Goal: Information Seeking & Learning: Learn about a topic

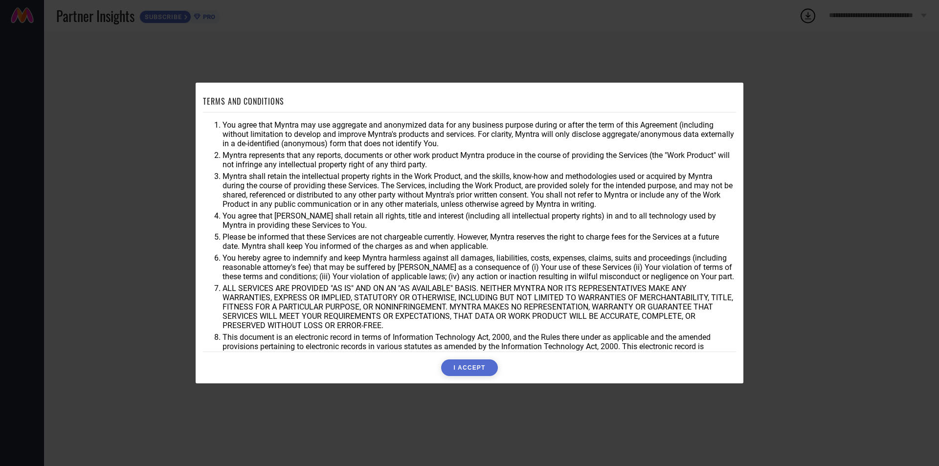
click at [479, 367] on button "I ACCEPT" at bounding box center [469, 368] width 56 height 17
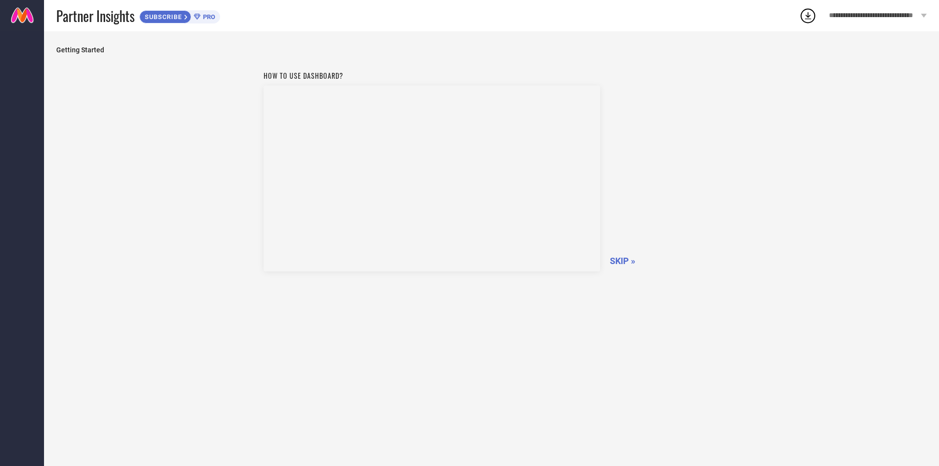
click at [617, 260] on span "SKIP »" at bounding box center [622, 261] width 25 height 10
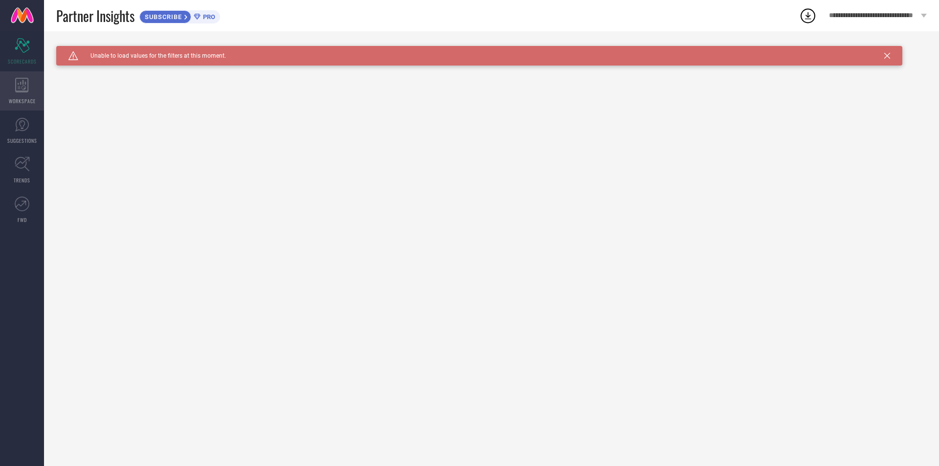
click at [28, 91] on icon at bounding box center [21, 85] width 13 height 15
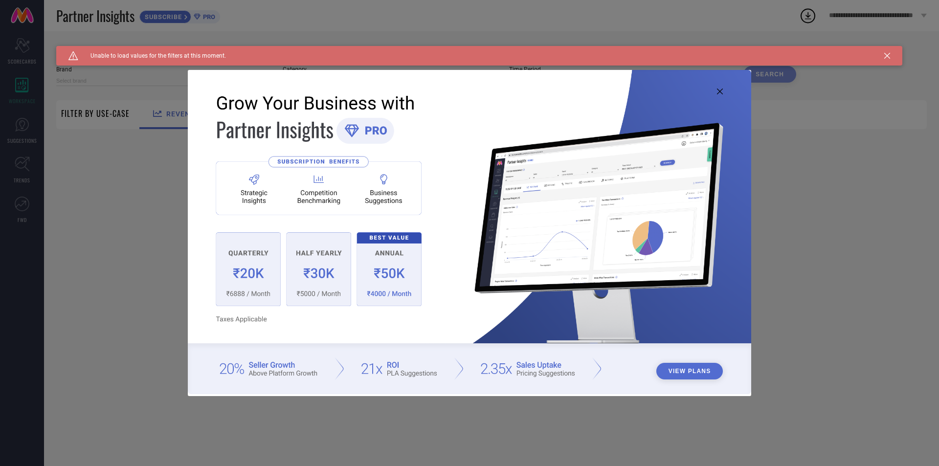
type input "1 STOP FASHION"
type input "All"
click at [687, 375] on button "View Plans" at bounding box center [690, 371] width 67 height 17
click at [720, 87] on img at bounding box center [470, 232] width 564 height 324
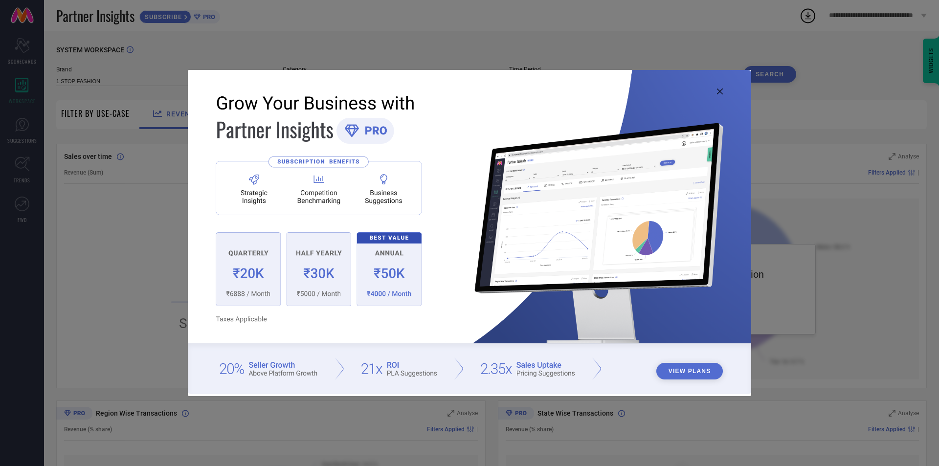
click at [720, 90] on icon at bounding box center [720, 92] width 6 height 6
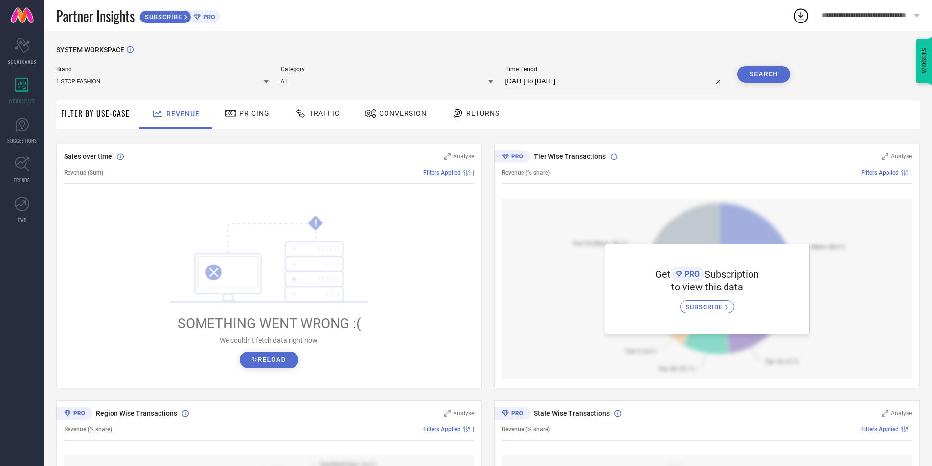
click at [247, 119] on div "Pricing" at bounding box center [247, 113] width 50 height 17
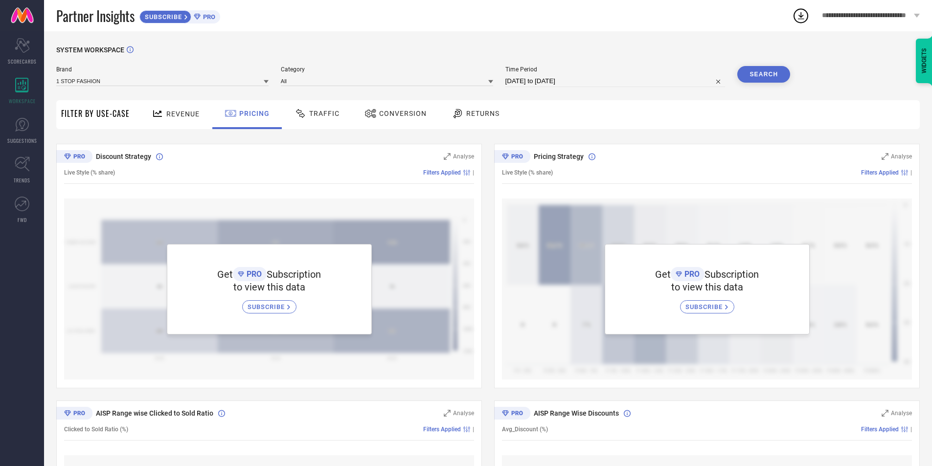
click at [322, 117] on span "Traffic" at bounding box center [324, 114] width 30 height 8
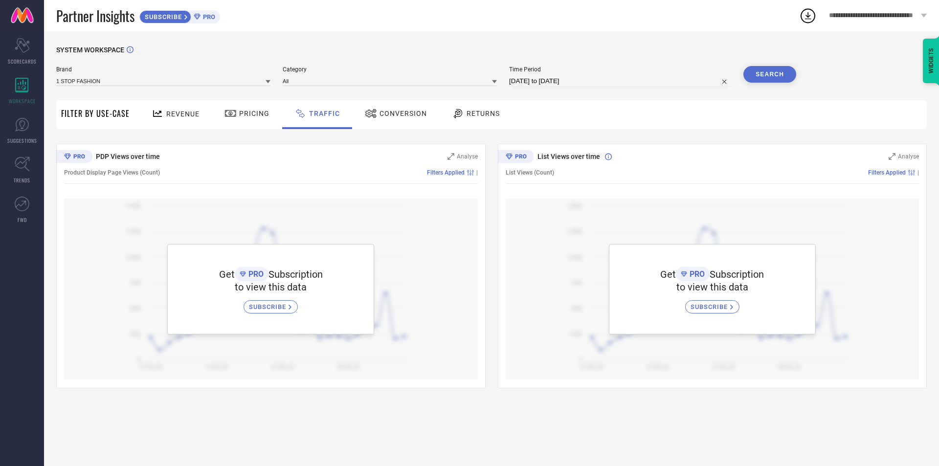
click at [396, 116] on span "Conversion" at bounding box center [403, 114] width 47 height 8
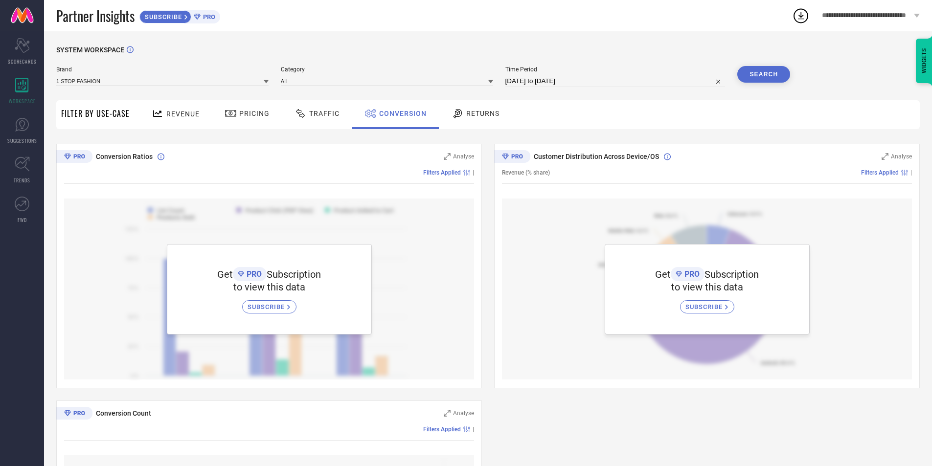
click at [479, 119] on div "Returns" at bounding box center [475, 113] width 53 height 17
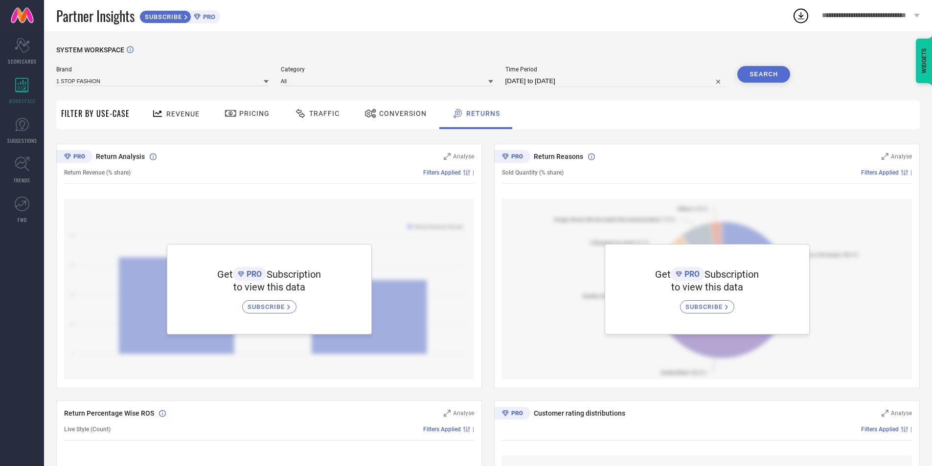
click at [96, 111] on span "Filter By Use-Case" at bounding box center [95, 114] width 68 height 12
click at [132, 157] on span "Return Analysis" at bounding box center [120, 157] width 49 height 8
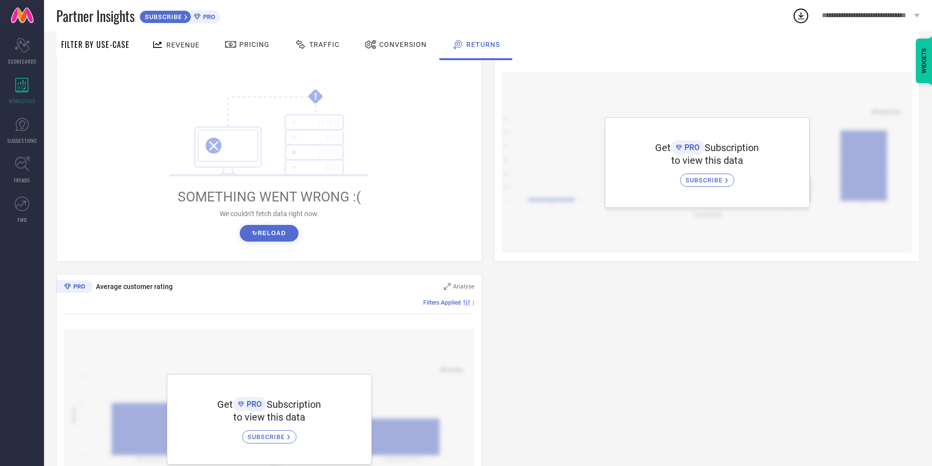
scroll to position [391, 0]
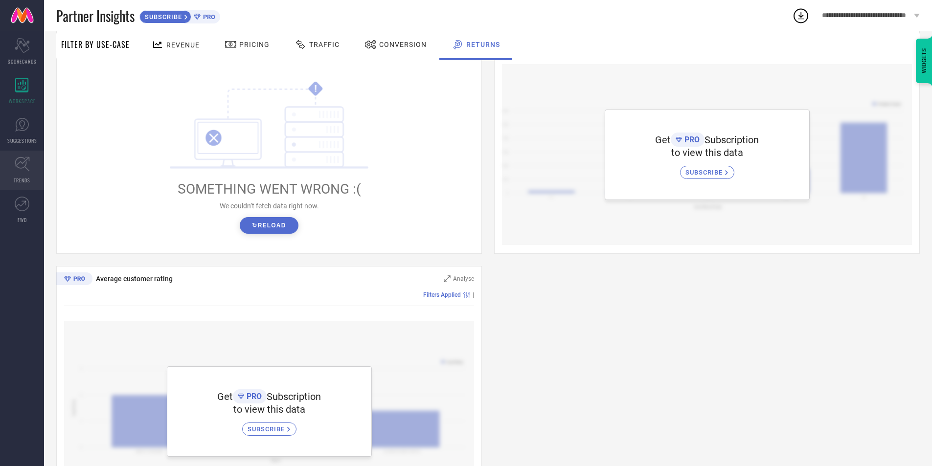
click at [19, 165] on icon at bounding box center [22, 164] width 15 height 15
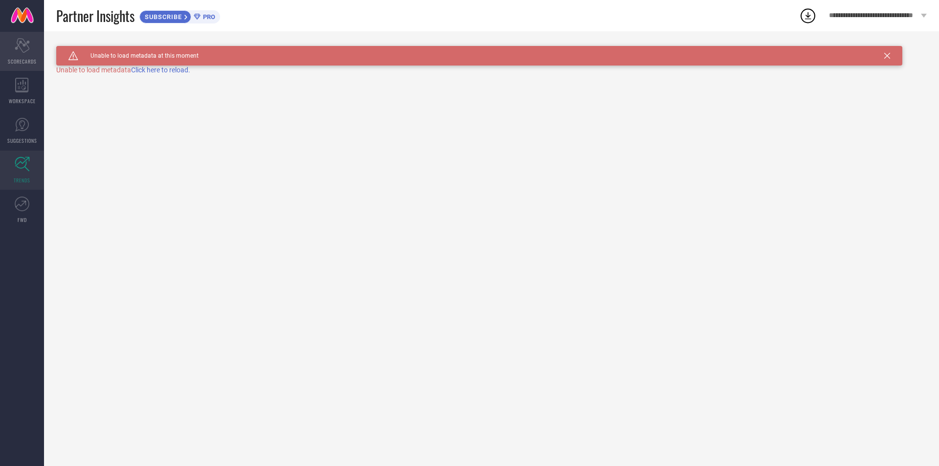
click at [23, 58] on span "SCORECARDS" at bounding box center [22, 61] width 29 height 7
click at [26, 81] on icon at bounding box center [22, 85] width 14 height 15
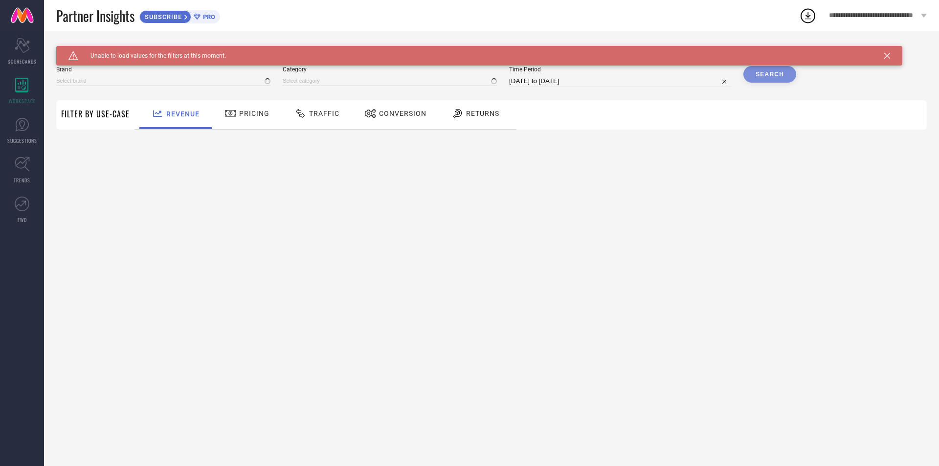
type input "1 STOP FASHION"
type input "All"
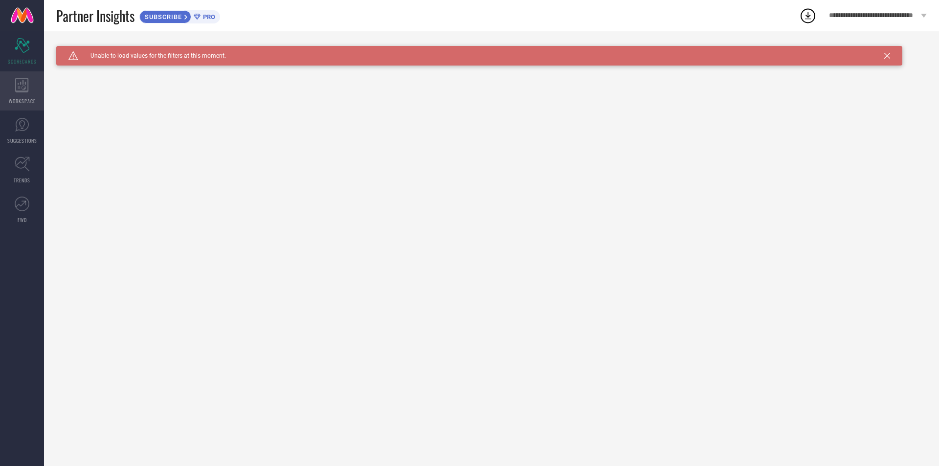
click at [29, 92] on div "WORKSPACE" at bounding box center [22, 90] width 44 height 39
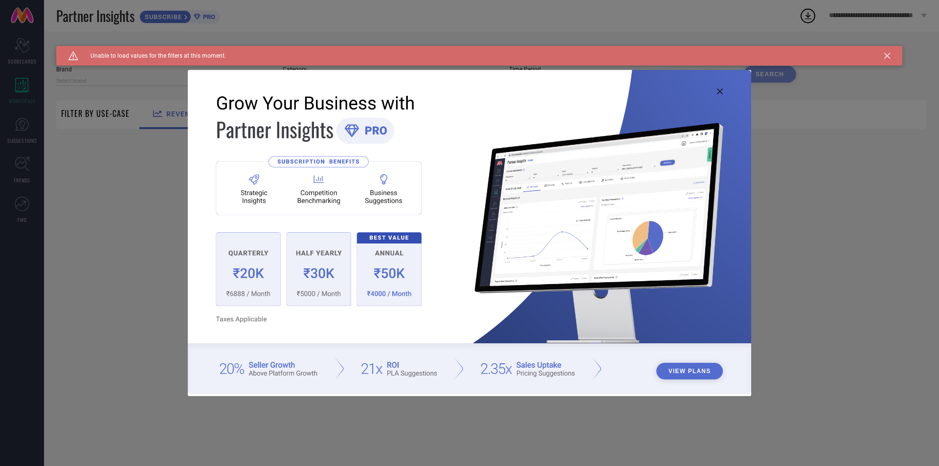
type input "1 STOP FASHION"
type input "All"
click at [721, 91] on icon at bounding box center [720, 92] width 6 height 6
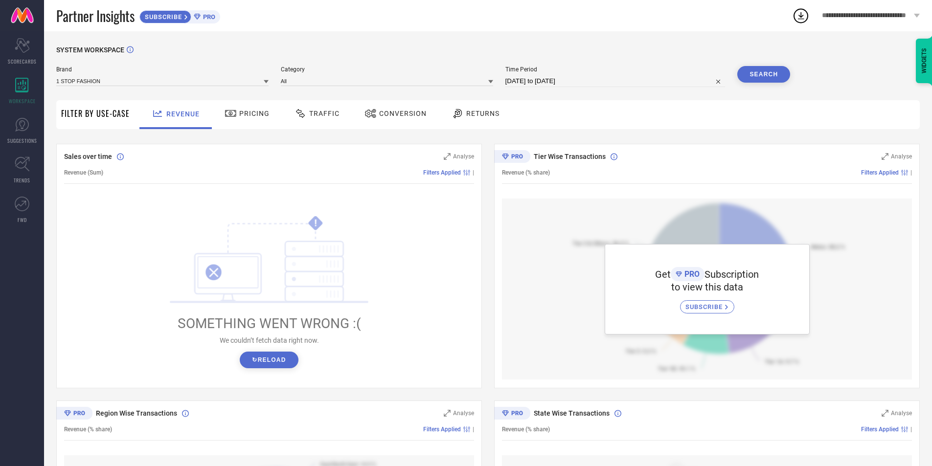
click at [256, 113] on span "Pricing" at bounding box center [254, 114] width 30 height 8
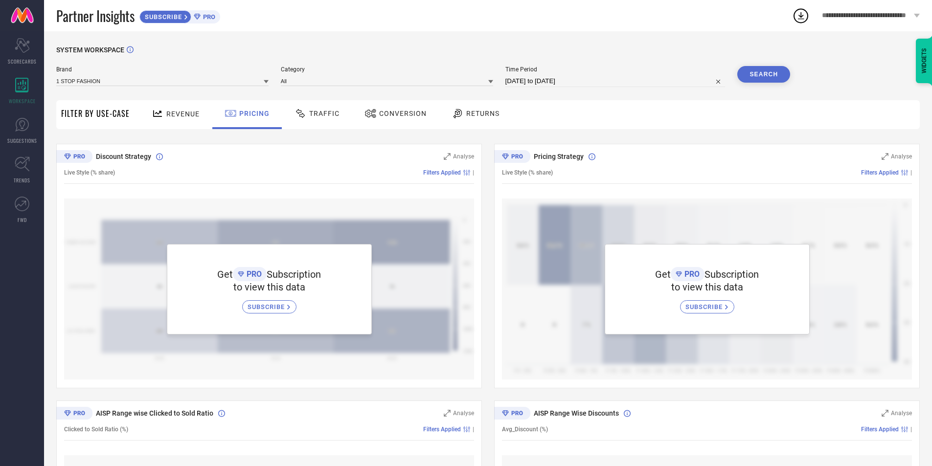
click at [331, 115] on span "Traffic" at bounding box center [324, 114] width 30 height 8
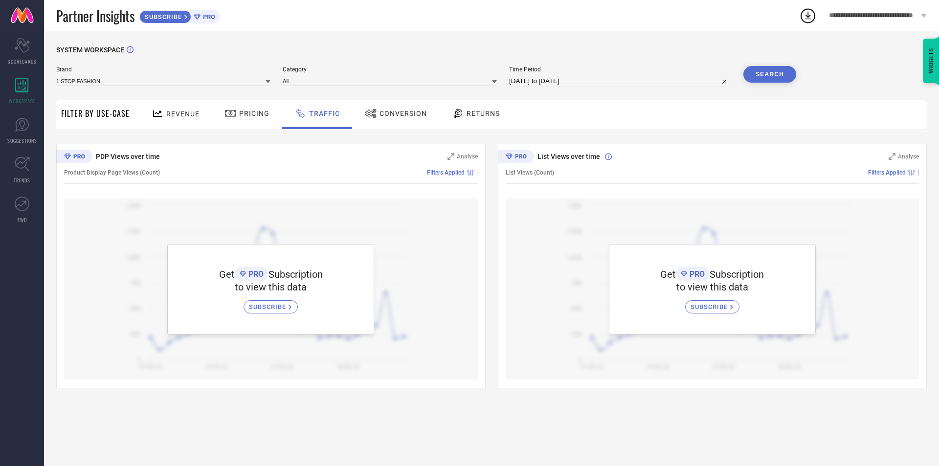
click at [397, 120] on div "Conversion" at bounding box center [396, 113] width 67 height 17
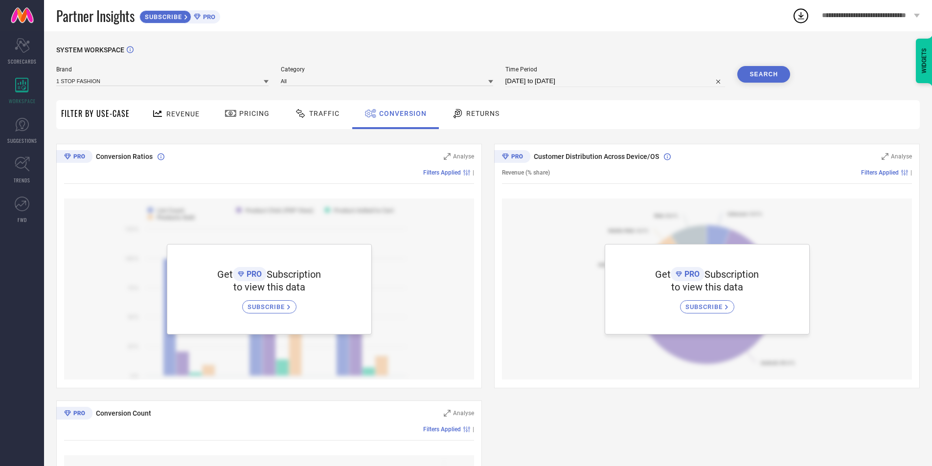
click at [471, 117] on span "Returns" at bounding box center [482, 114] width 33 height 8
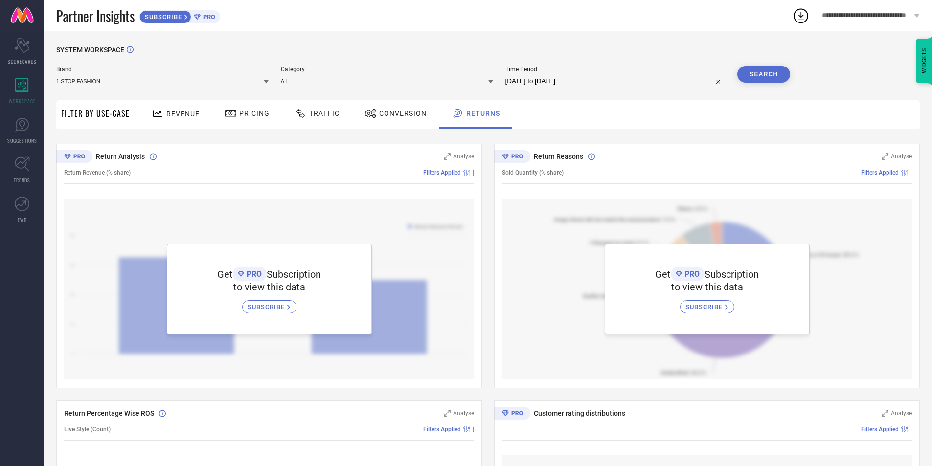
click at [408, 115] on span "Conversion" at bounding box center [402, 114] width 47 height 8
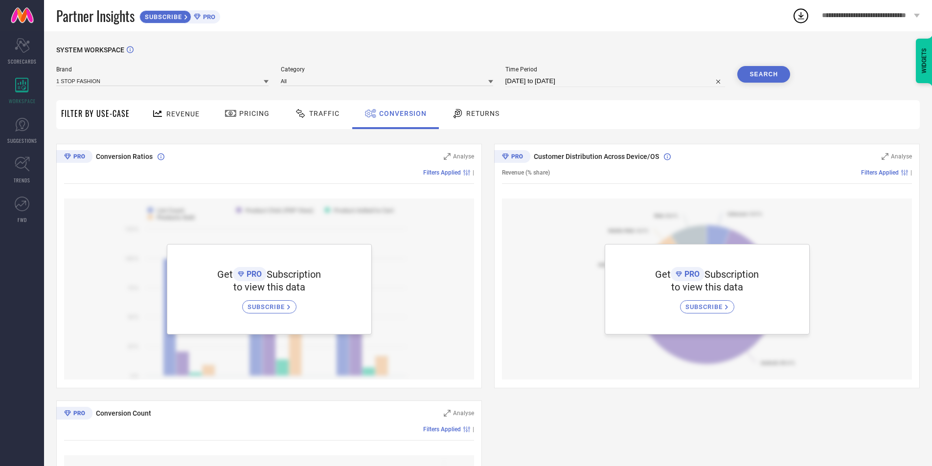
click at [328, 114] on span "Traffic" at bounding box center [324, 114] width 30 height 8
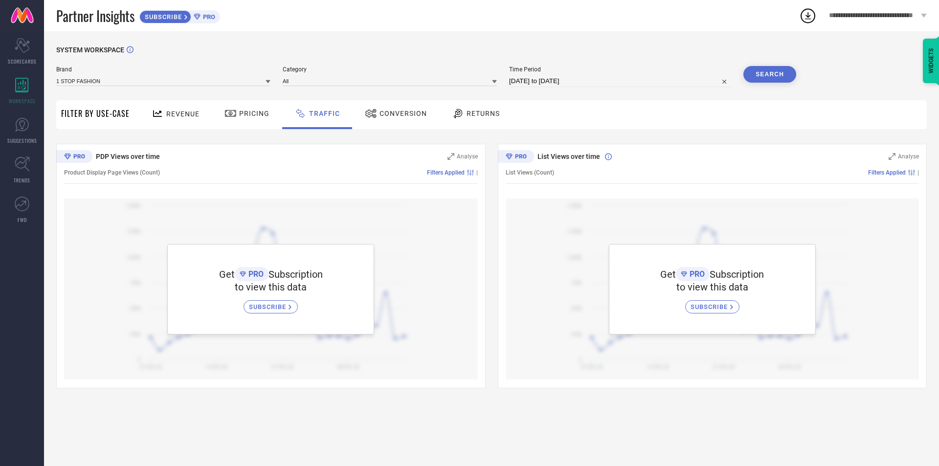
click at [231, 106] on div "Pricing" at bounding box center [247, 113] width 50 height 17
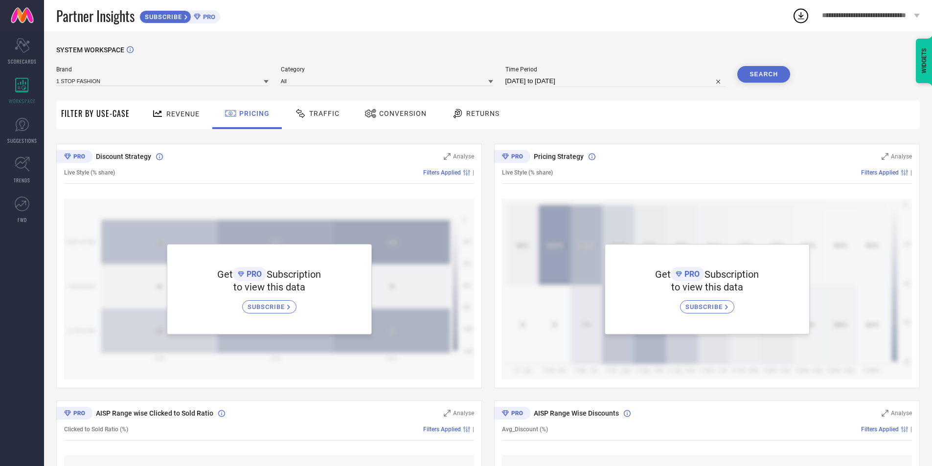
click at [180, 121] on div "Revenue" at bounding box center [175, 113] width 53 height 17
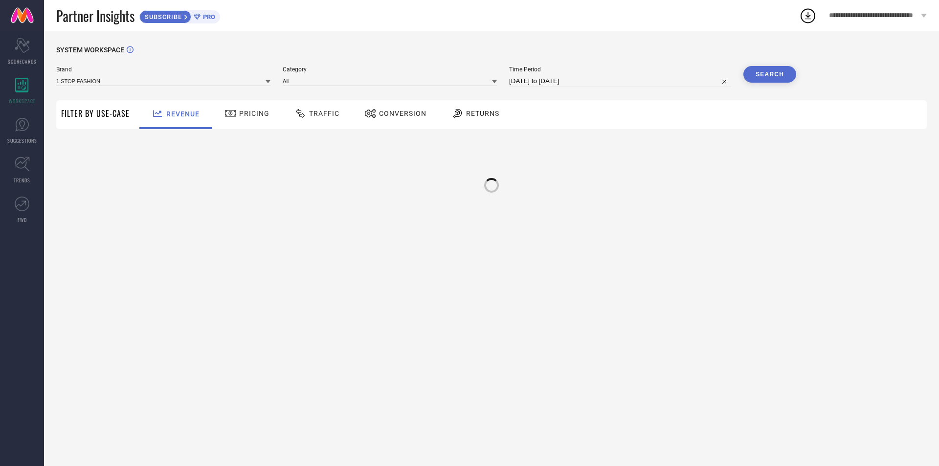
click at [103, 116] on span "Filter By Use-Case" at bounding box center [95, 114] width 68 height 12
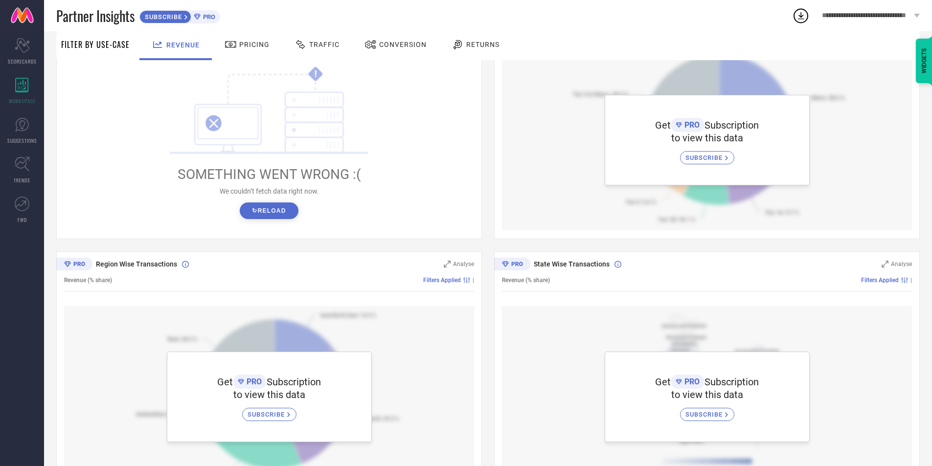
scroll to position [194, 0]
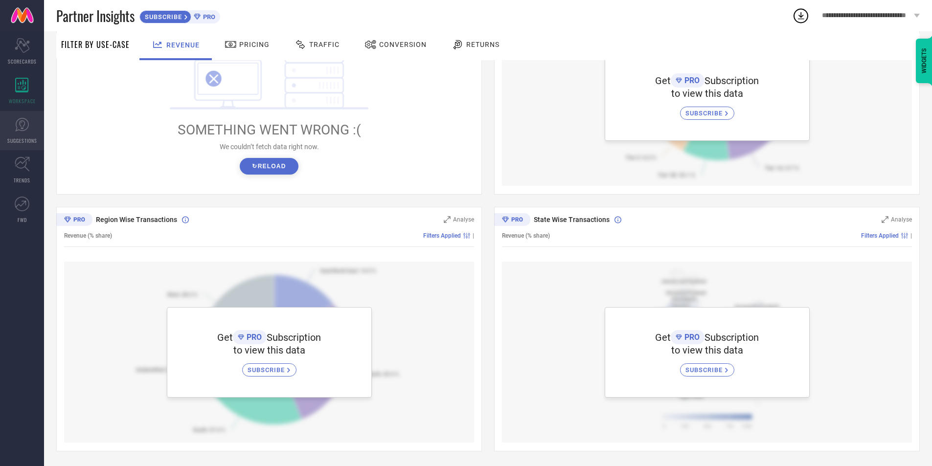
click at [30, 130] on link "SUGGESTIONS" at bounding box center [22, 130] width 44 height 39
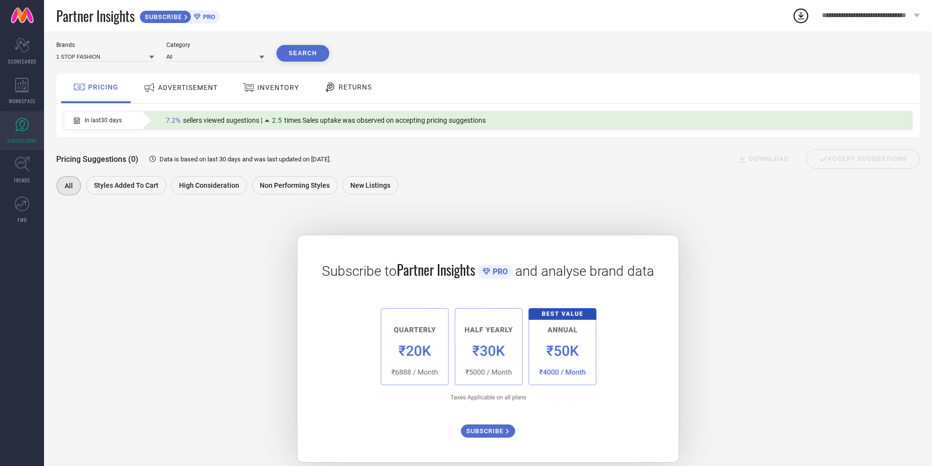
scroll to position [38, 0]
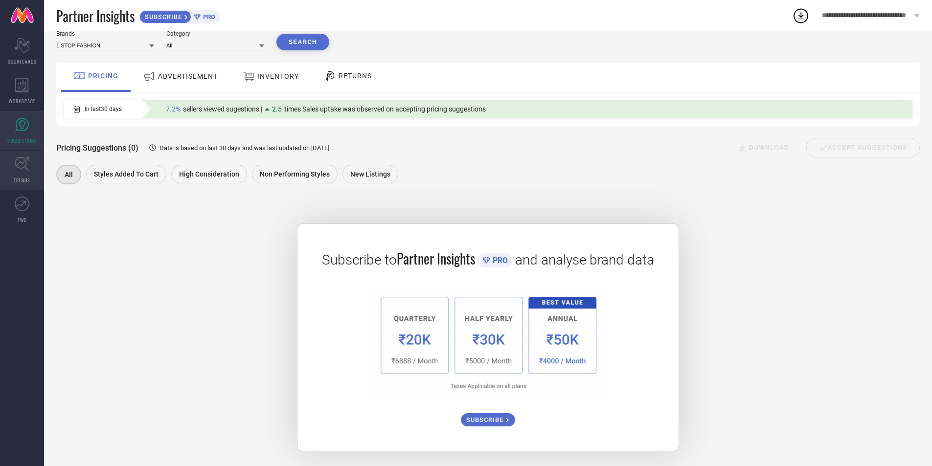
click at [28, 166] on icon at bounding box center [22, 164] width 15 height 15
